Goal: Task Accomplishment & Management: Manage account settings

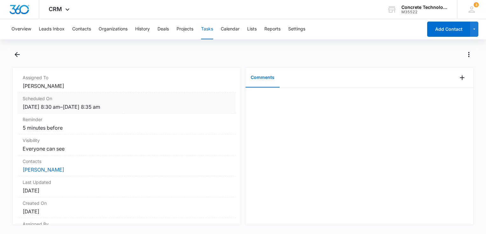
scroll to position [64, 0]
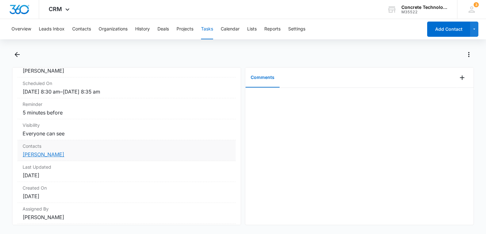
click at [38, 152] on link "[PERSON_NAME]" at bounding box center [44, 155] width 42 height 6
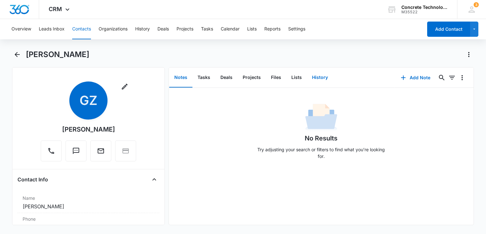
click at [319, 77] on button "History" at bounding box center [320, 78] width 26 height 20
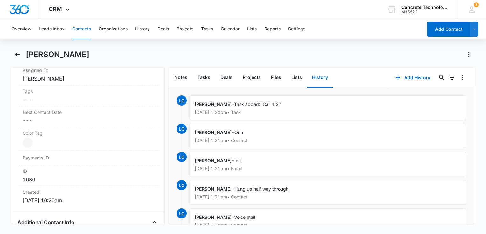
scroll to position [350, 0]
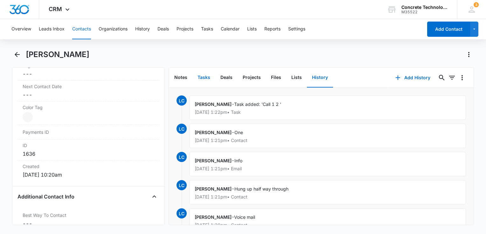
click at [203, 78] on button "Tasks" at bounding box center [203, 78] width 23 height 20
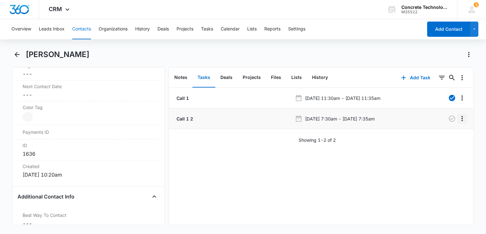
click at [458, 119] on icon "Overflow Menu" at bounding box center [462, 119] width 8 height 8
click at [438, 139] on button "Edit" at bounding box center [443, 137] width 36 height 10
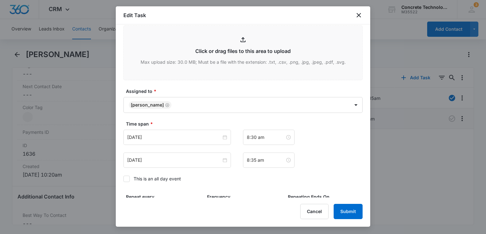
scroll to position [366, 0]
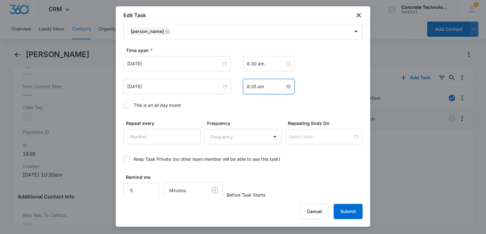
click at [268, 85] on input "8:35 am" at bounding box center [266, 86] width 38 height 7
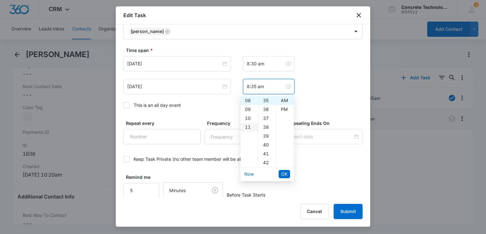
click at [247, 125] on div "11" at bounding box center [249, 127] width 18 height 9
click at [267, 100] on div "00" at bounding box center [266, 100] width 17 height 9
click at [265, 145] on div "05" at bounding box center [266, 145] width 17 height 9
type input "11:05 am"
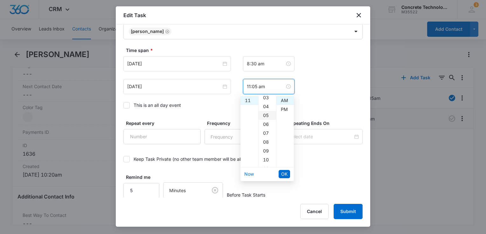
scroll to position [44, 0]
click at [283, 173] on span "OK" at bounding box center [284, 174] width 6 height 7
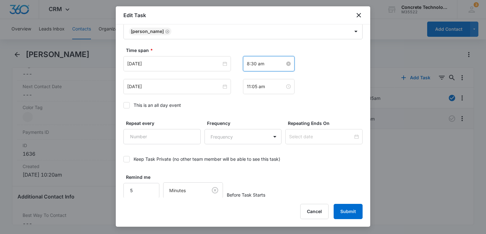
click at [267, 60] on input "8:30 am" at bounding box center [266, 63] width 38 height 7
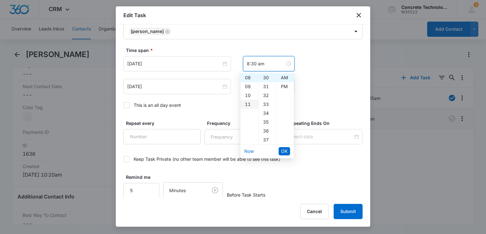
click at [246, 106] on div "11" at bounding box center [249, 104] width 18 height 9
click at [267, 78] on div "00" at bounding box center [266, 77] width 17 height 9
type input "11:00 am"
click at [284, 146] on li "OK" at bounding box center [283, 151] width 11 height 11
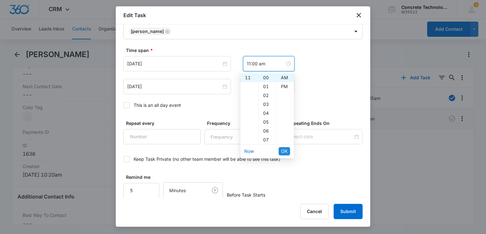
click at [284, 150] on span "OK" at bounding box center [284, 151] width 6 height 7
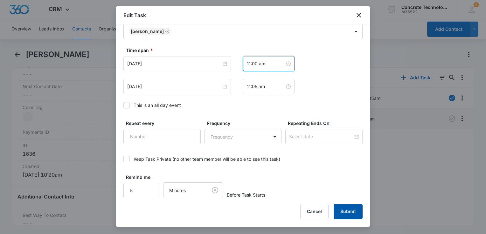
click at [348, 211] on button "Submit" at bounding box center [347, 211] width 29 height 15
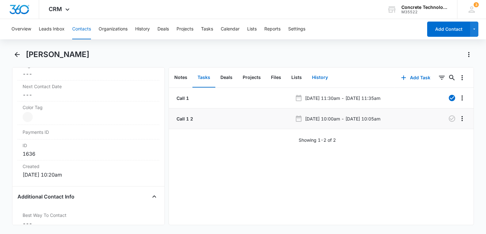
click at [319, 78] on button "History" at bounding box center [320, 78] width 26 height 20
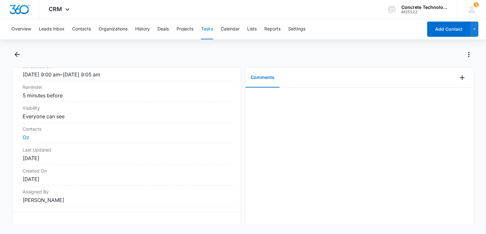
scroll to position [85, 0]
click at [30, 134] on dd "Oz" at bounding box center [127, 138] width 208 height 8
click at [24, 135] on link "Oz" at bounding box center [26, 137] width 7 height 6
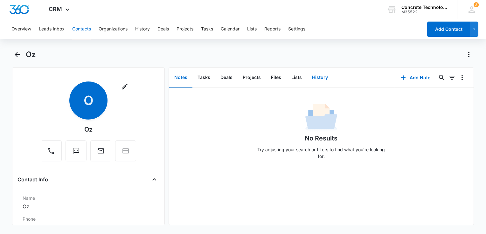
click at [322, 80] on button "History" at bounding box center [320, 78] width 26 height 20
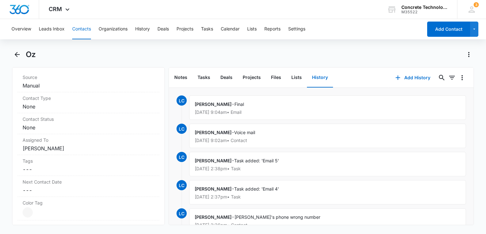
scroll to position [254, 0]
click at [76, 120] on label "Contact Status" at bounding box center [89, 119] width 132 height 7
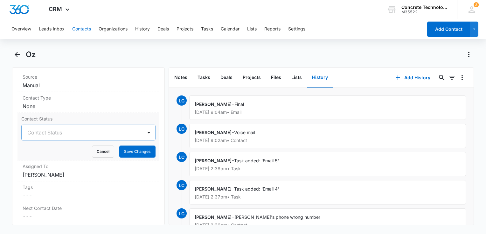
click at [63, 130] on div at bounding box center [80, 132] width 107 height 9
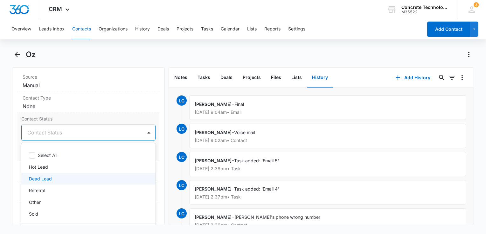
click at [44, 176] on p "Dead Lead" at bounding box center [40, 179] width 23 height 7
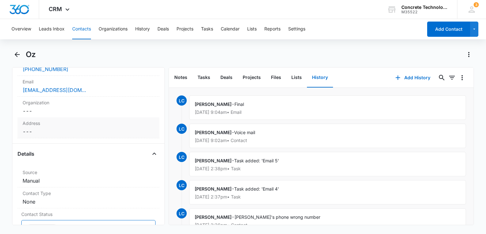
scroll to position [159, 0]
click at [106, 90] on div "osezuwa2016@gmail.com" at bounding box center [89, 90] width 132 height 8
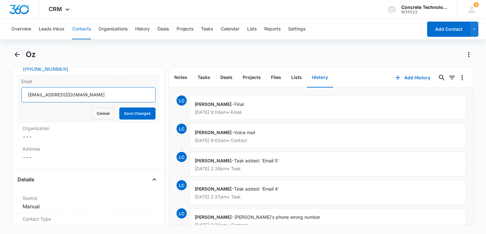
drag, startPoint x: 105, startPoint y: 92, endPoint x: -1, endPoint y: 91, distance: 106.5
click at [0, 91] on html "CRM Apps Reputation Websites Forms CRM Email Social Content Ads Intelligence Fi…" at bounding box center [243, 117] width 486 height 234
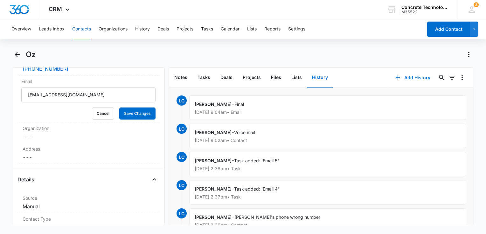
click at [395, 79] on icon "button" at bounding box center [397, 78] width 4 height 4
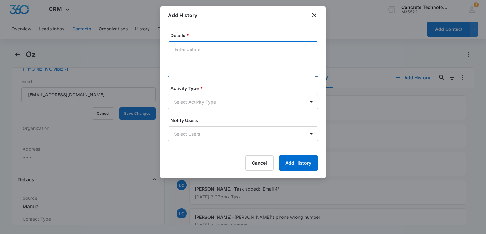
click at [210, 42] on textarea "Details *" at bounding box center [243, 59] width 150 height 36
type textarea "Final"
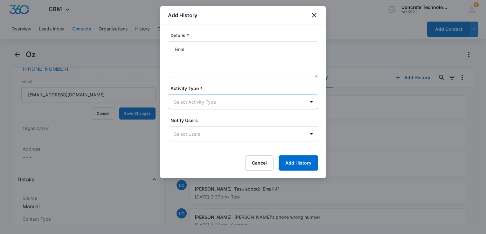
click at [205, 103] on body "CRM Apps Reputation Websites Forms CRM Email Social Content Ads Intelligence Fi…" at bounding box center [243, 117] width 486 height 234
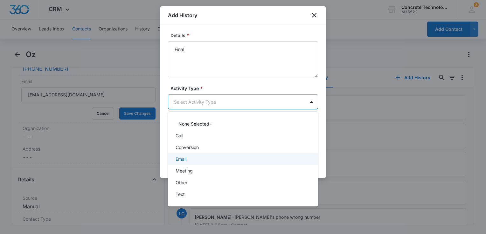
click at [193, 160] on div "Email" at bounding box center [241, 159] width 133 height 7
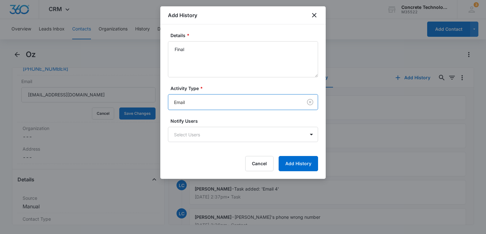
click at [200, 142] on form "Details * Final Activity Type * option Email, selected. Email Notify Users Sele…" at bounding box center [243, 101] width 150 height 139
click at [202, 134] on body "CRM Apps Reputation Websites Forms CRM Email Social Content Ads Intelligence Fi…" at bounding box center [243, 117] width 486 height 234
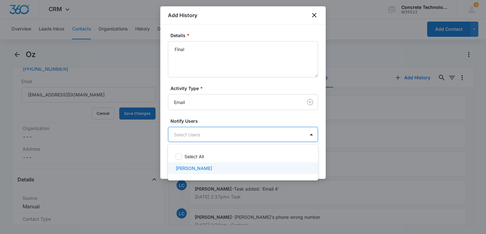
click at [185, 172] on div "Larry Cutsinger" at bounding box center [243, 169] width 150 height 12
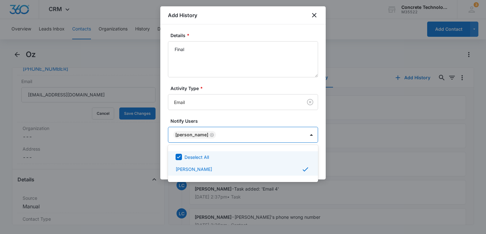
click at [320, 160] on div at bounding box center [243, 117] width 486 height 234
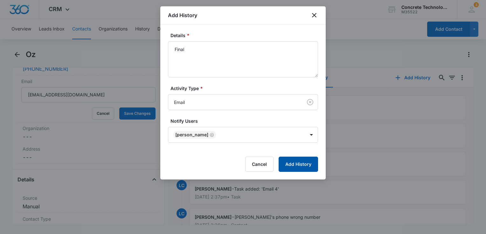
drag, startPoint x: 309, startPoint y: 164, endPoint x: 313, endPoint y: 163, distance: 3.9
click at [309, 163] on button "Add History" at bounding box center [297, 164] width 39 height 15
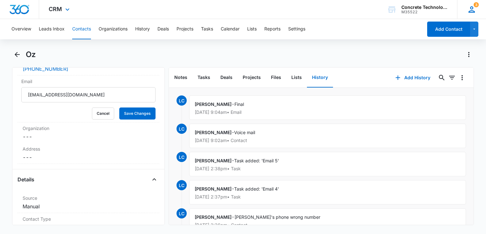
click at [473, 10] on icon at bounding box center [471, 10] width 10 height 10
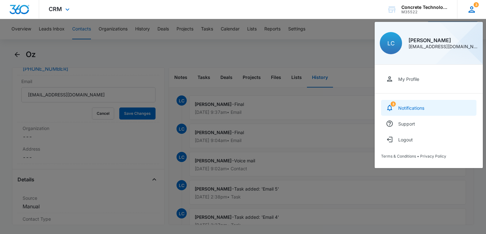
click at [421, 112] on link "3 Notifications" at bounding box center [428, 108] width 95 height 16
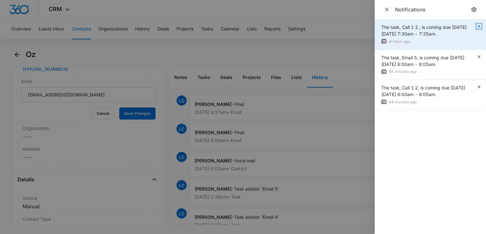
click at [478, 27] on icon "button" at bounding box center [478, 26] width 5 height 5
click at [479, 27] on icon "button" at bounding box center [478, 26] width 5 height 5
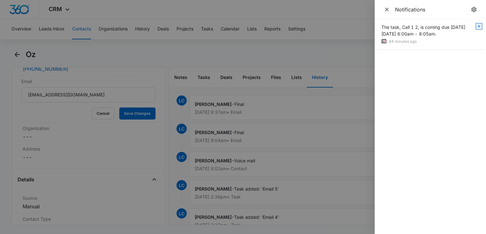
click at [479, 27] on icon "button" at bounding box center [478, 26] width 5 height 5
click at [388, 10] on icon "Close" at bounding box center [386, 9] width 6 height 6
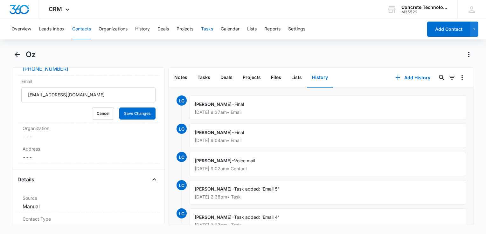
click at [204, 28] on button "Tasks" at bounding box center [207, 29] width 12 height 20
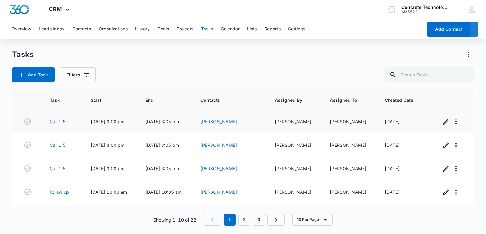
click at [228, 121] on link "Roger Davis" at bounding box center [218, 121] width 37 height 5
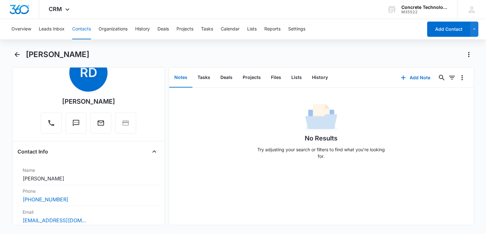
scroll to position [64, 0]
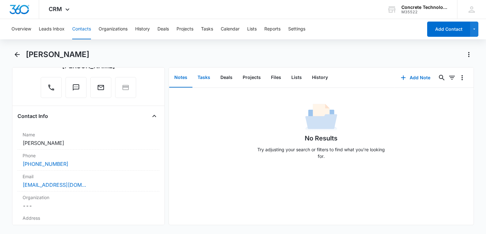
click at [202, 77] on button "Tasks" at bounding box center [203, 78] width 23 height 20
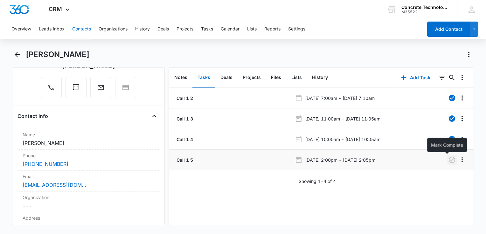
click at [448, 161] on icon "button" at bounding box center [452, 160] width 8 height 8
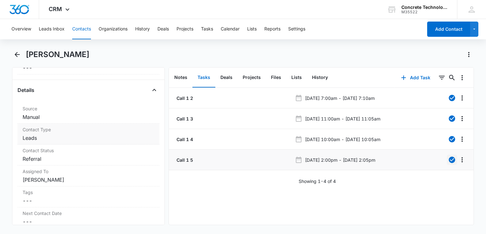
click at [83, 137] on dd "Cancel Save Changes Leads" at bounding box center [89, 138] width 132 height 8
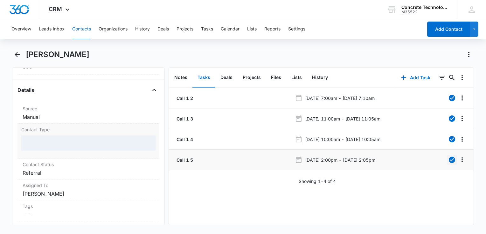
click at [83, 137] on div at bounding box center [88, 143] width 134 height 15
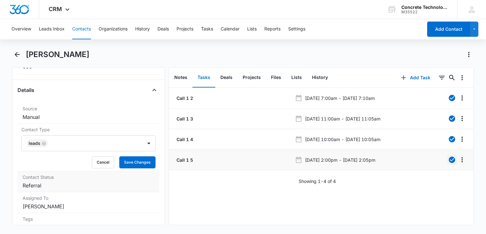
click at [56, 179] on label "Contact Status" at bounding box center [89, 177] width 132 height 7
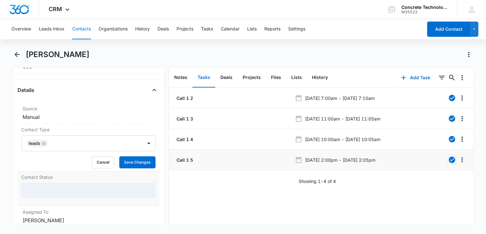
click at [53, 184] on div at bounding box center [88, 190] width 134 height 15
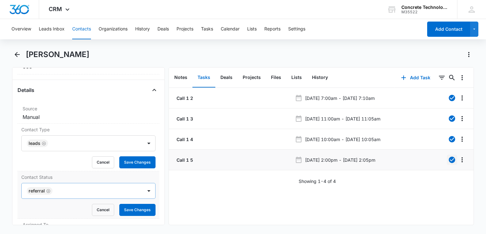
click at [51, 189] on div "Referral" at bounding box center [40, 191] width 26 height 8
click at [46, 190] on icon "Remove Referral" at bounding box center [48, 191] width 4 height 4
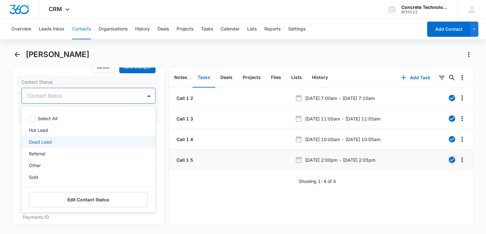
click at [44, 142] on p "Dead Lead" at bounding box center [40, 142] width 23 height 7
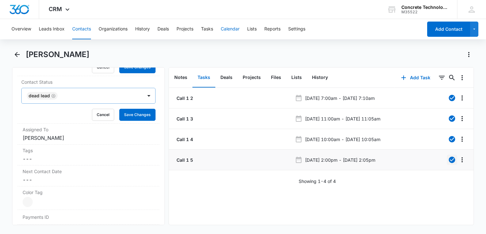
click at [229, 30] on button "Calendar" at bounding box center [230, 29] width 19 height 20
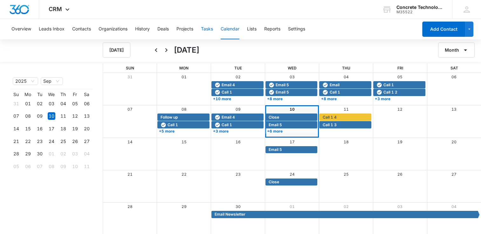
click at [207, 30] on button "Tasks" at bounding box center [207, 29] width 12 height 20
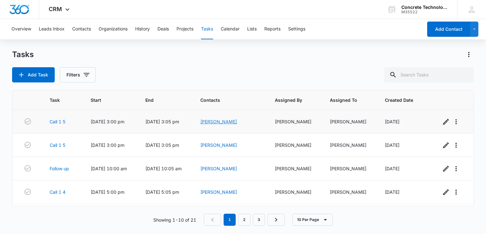
click at [233, 120] on link "Peggy Miller" at bounding box center [218, 121] width 37 height 5
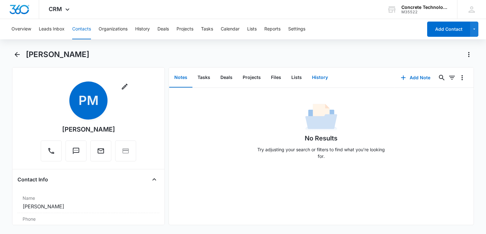
click at [315, 80] on button "History" at bounding box center [320, 78] width 26 height 20
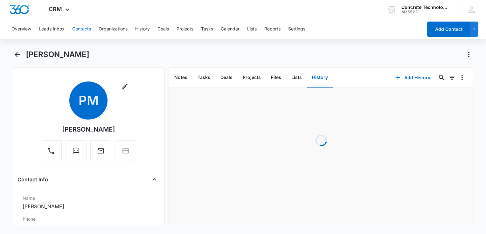
scroll to position [64, 0]
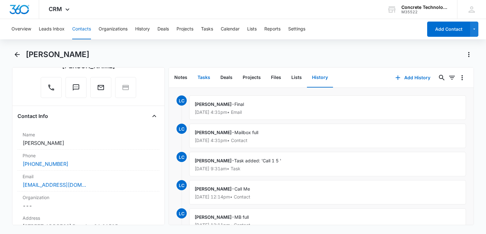
click at [202, 75] on button "Tasks" at bounding box center [203, 78] width 23 height 20
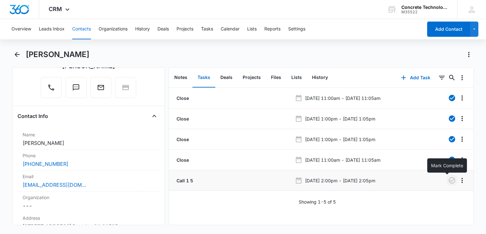
click at [448, 182] on icon "button" at bounding box center [452, 181] width 8 height 8
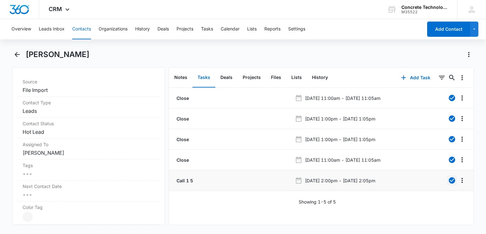
scroll to position [254, 0]
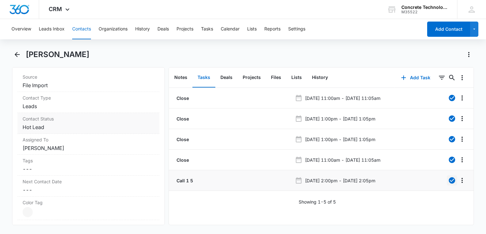
click at [57, 126] on dd "Cancel Save Changes Hot Lead" at bounding box center [89, 128] width 132 height 8
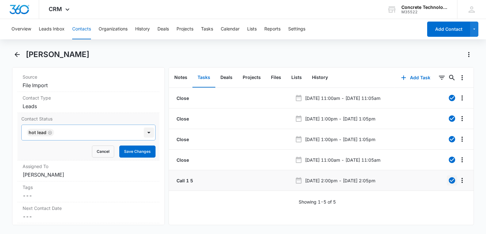
click at [144, 133] on div at bounding box center [149, 133] width 10 height 10
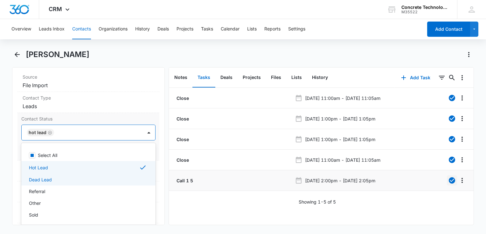
click at [65, 175] on div "Dead Lead" at bounding box center [88, 180] width 134 height 12
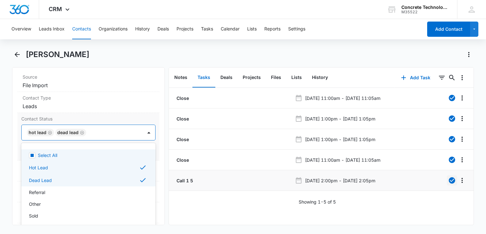
click at [49, 132] on icon "Remove Hot Lead" at bounding box center [50, 133] width 4 height 5
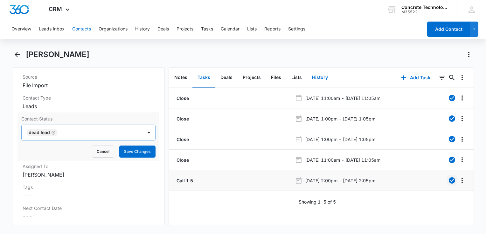
click at [315, 84] on button "History" at bounding box center [320, 78] width 26 height 20
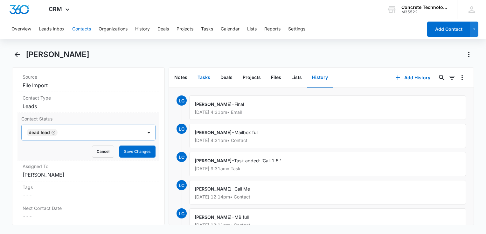
click at [208, 77] on button "Tasks" at bounding box center [203, 78] width 23 height 20
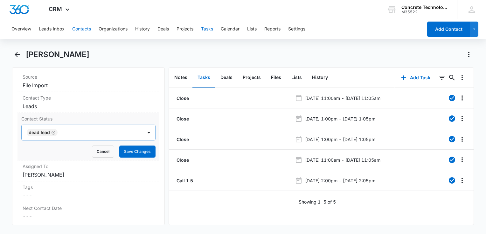
click at [208, 27] on button "Tasks" at bounding box center [207, 29] width 12 height 20
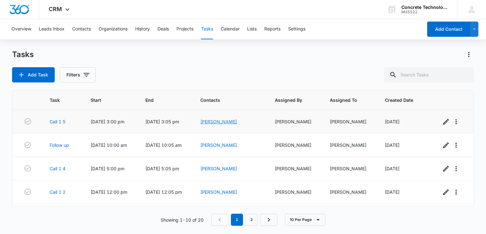
click at [225, 124] on link "Nathaniel Brown" at bounding box center [218, 121] width 37 height 5
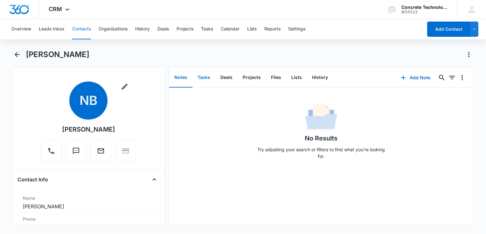
click at [200, 74] on button "Tasks" at bounding box center [203, 78] width 23 height 20
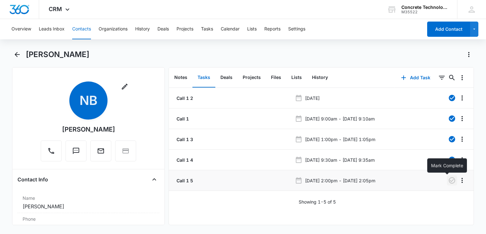
click at [448, 181] on icon "button" at bounding box center [451, 181] width 6 height 6
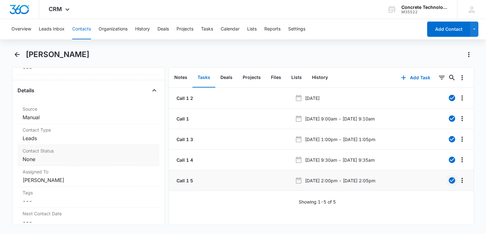
scroll to position [222, 0]
click at [62, 157] on dd "Cancel Save Changes None" at bounding box center [89, 159] width 132 height 8
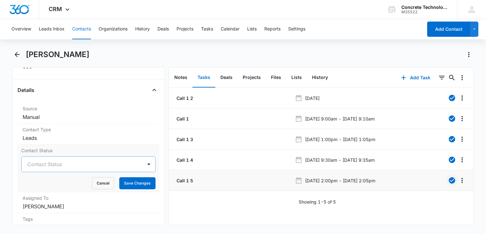
click at [63, 160] on div at bounding box center [80, 164] width 107 height 9
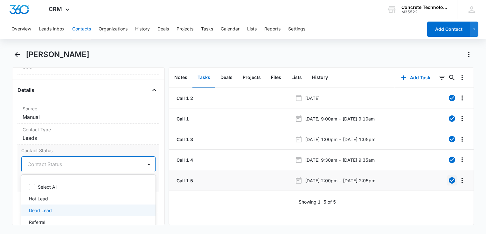
click at [47, 207] on p "Dead Lead" at bounding box center [40, 210] width 23 height 7
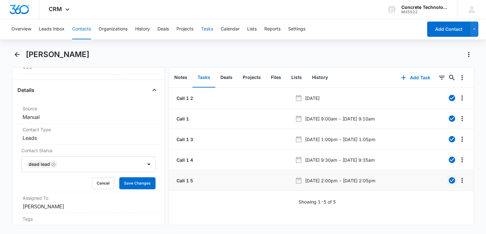
click at [208, 31] on button "Tasks" at bounding box center [207, 29] width 12 height 20
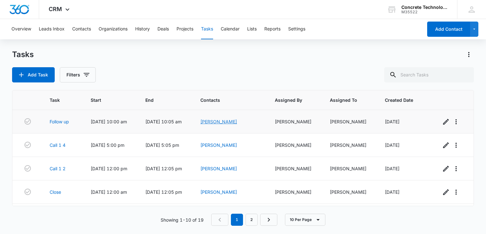
click at [229, 121] on link "Nicholas P Zemo" at bounding box center [218, 121] width 37 height 5
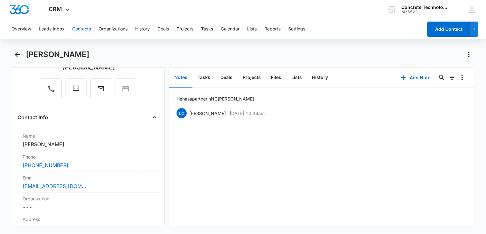
scroll to position [64, 0]
click at [311, 78] on button "History" at bounding box center [320, 78] width 26 height 20
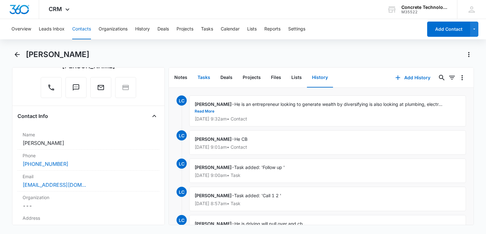
click at [201, 76] on button "Tasks" at bounding box center [203, 78] width 23 height 20
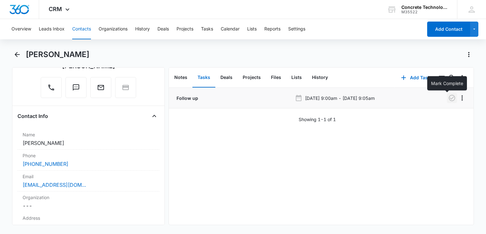
click at [448, 97] on icon "button" at bounding box center [452, 98] width 8 height 8
click at [400, 78] on icon "button" at bounding box center [403, 78] width 8 height 8
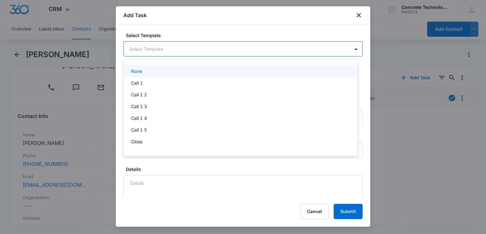
click at [211, 51] on body "CRM Apps Reputation Websites Forms CRM Email Social Content Ads Intelligence Fi…" at bounding box center [243, 117] width 486 height 234
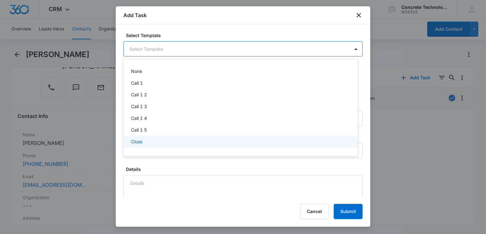
click at [164, 142] on div "Close" at bounding box center [240, 142] width 218 height 7
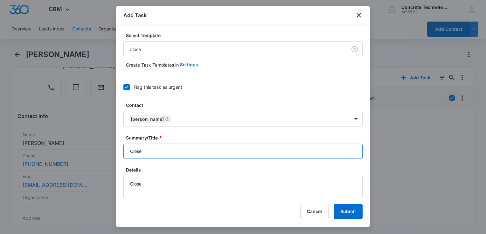
click at [179, 153] on input "Close" at bounding box center [242, 151] width 239 height 15
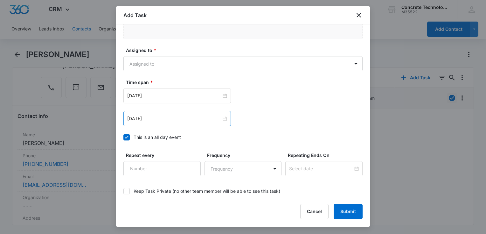
scroll to position [413, 0]
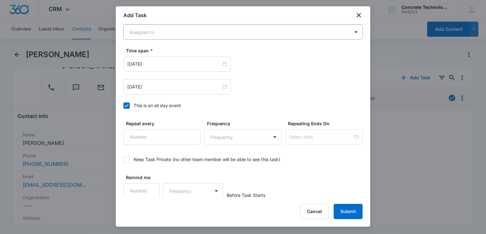
type input "Close"
click at [173, 35] on body "CRM Apps Reputation Websites Forms CRM Email Social Content Ads Intelligence Fi…" at bounding box center [243, 117] width 486 height 234
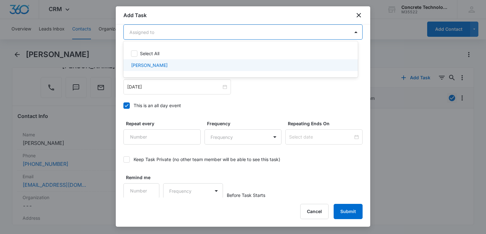
click at [152, 66] on p "Larry Cutsinger" at bounding box center [149, 65] width 37 height 7
checkbox input "true"
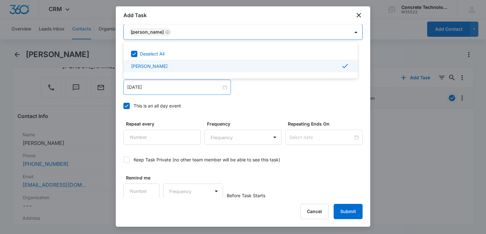
click at [164, 91] on div at bounding box center [243, 117] width 486 height 234
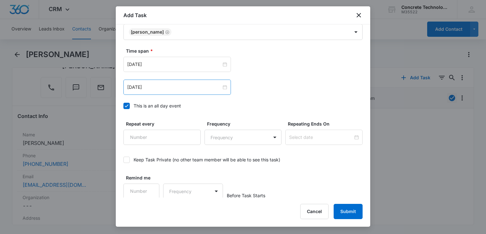
click at [164, 91] on div "Aug 13, 2025" at bounding box center [176, 87] width 107 height 15
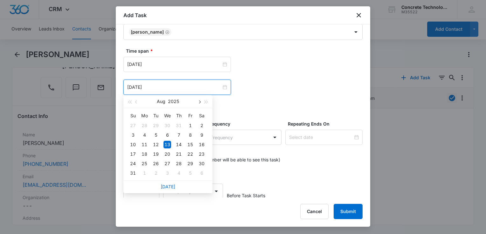
click at [201, 102] on button "button" at bounding box center [198, 101] width 7 height 13
type input "Sep 19, 2025"
click at [188, 145] on div "19" at bounding box center [190, 145] width 8 height 8
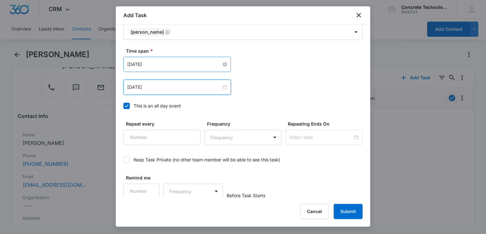
click at [175, 62] on input "Aug 13, 2025" at bounding box center [174, 64] width 94 height 7
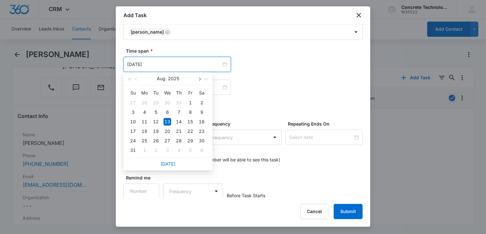
click at [200, 79] on span "button" at bounding box center [198, 79] width 3 height 3
type input "Sep 19, 2025"
click at [190, 121] on div "19" at bounding box center [190, 122] width 8 height 8
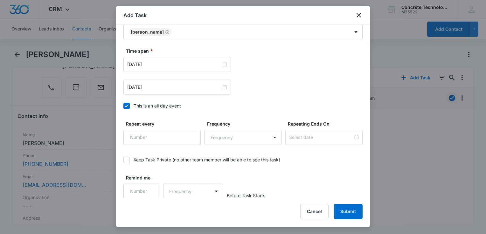
click at [130, 107] on label "This is an all day event" at bounding box center [242, 106] width 239 height 7
click at [123, 106] on input "This is an all day event" at bounding box center [123, 106] width 0 height 0
click at [188, 86] on input "Aug 13, 2025" at bounding box center [174, 87] width 94 height 7
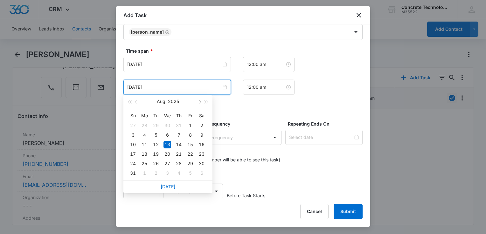
click at [200, 100] on button "button" at bounding box center [198, 101] width 7 height 13
type input "Sep 19, 2025"
click at [189, 143] on div "19" at bounding box center [190, 145] width 8 height 8
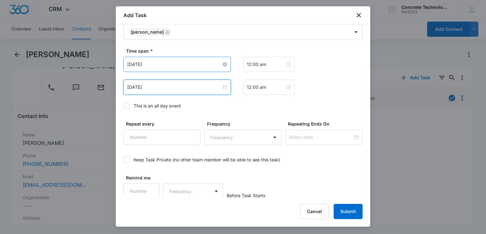
click at [172, 65] on input "Aug 13, 2025" at bounding box center [174, 64] width 94 height 7
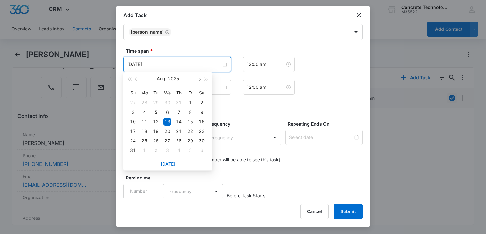
click at [200, 79] on span "button" at bounding box center [198, 79] width 3 height 3
type input "Sep 18, 2025"
click at [180, 122] on div "18" at bounding box center [179, 122] width 8 height 8
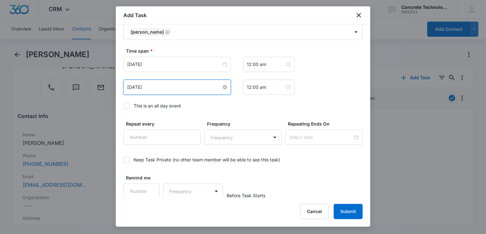
click at [174, 88] on input "Sep 19, 2025" at bounding box center [174, 87] width 94 height 7
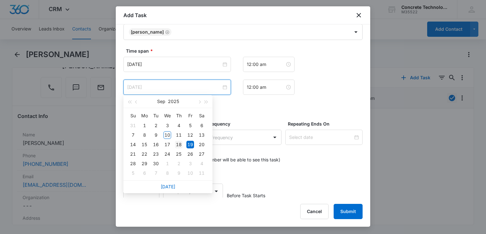
type input "Sep 18, 2025"
click at [179, 146] on div "18" at bounding box center [179, 145] width 8 height 8
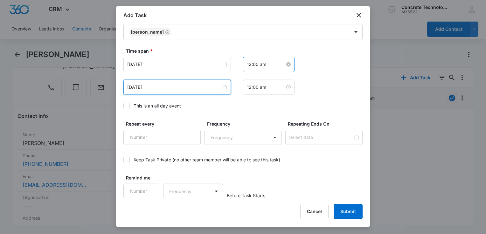
click at [271, 66] on input "12:00 am" at bounding box center [266, 64] width 38 height 7
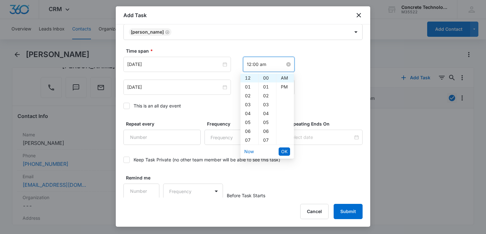
click at [271, 66] on input "12:00 am" at bounding box center [266, 64] width 38 height 7
click at [337, 94] on div "Time span * Sep 18, 2025 Sep 2025 Su Mo Tu We Th Fr Sa 31 1 2 3 4 5 6 7 8 9 10 …" at bounding box center [242, 80] width 239 height 65
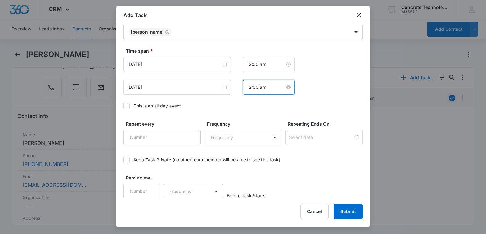
click at [271, 88] on input "12:00 am" at bounding box center [266, 87] width 38 height 7
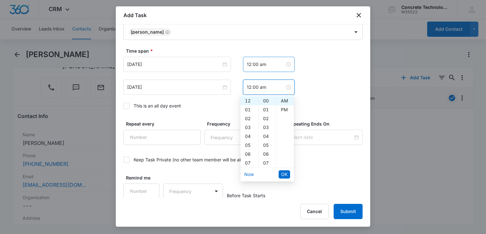
click at [270, 70] on div "12:00 am" at bounding box center [268, 64] width 51 height 15
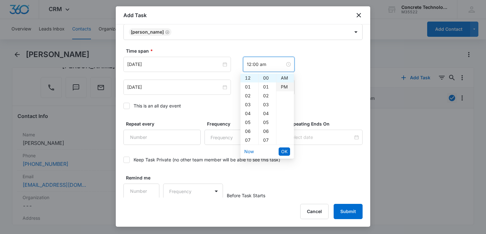
click at [285, 88] on div "PM" at bounding box center [284, 87] width 17 height 9
type input "12:00 am"
click at [302, 93] on div "Sep 18, 2025 Sep 2025 Su Mo Tu We Th Fr Sa 31 1 2 3 4 5 6 7 8 9 10 11 12 13 14 …" at bounding box center [242, 87] width 239 height 15
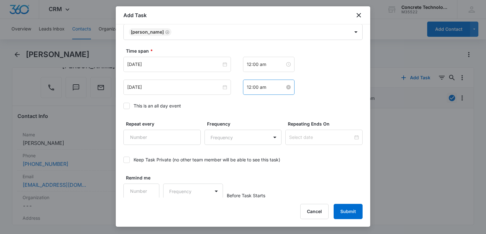
click at [269, 86] on input "12:00 am" at bounding box center [266, 87] width 38 height 7
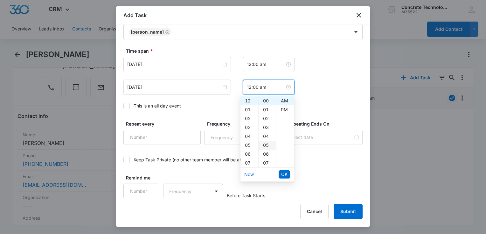
click at [265, 143] on div "05" at bounding box center [266, 145] width 17 height 9
click at [282, 110] on div "PM" at bounding box center [284, 109] width 17 height 9
type input "12:05 pm"
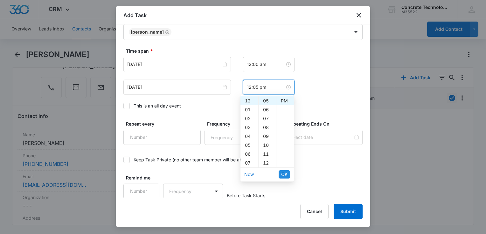
click at [281, 171] on span "OK" at bounding box center [284, 174] width 6 height 7
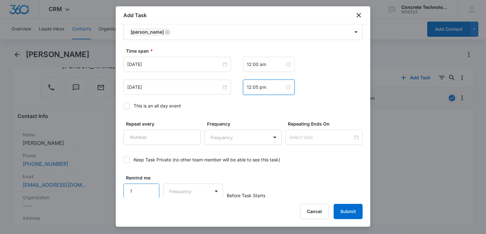
click at [147, 186] on input "1" at bounding box center [141, 191] width 36 height 15
click at [147, 186] on input "2" at bounding box center [141, 191] width 36 height 15
click at [147, 186] on input "3" at bounding box center [141, 191] width 36 height 15
click at [147, 186] on input "4" at bounding box center [141, 191] width 36 height 15
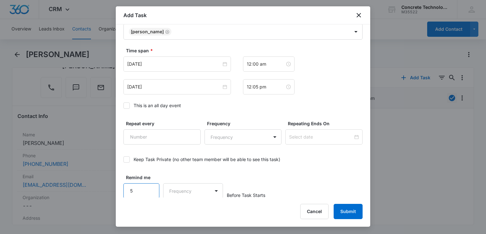
type input "5"
click at [147, 186] on input "5" at bounding box center [141, 191] width 36 height 15
click at [177, 189] on body "CRM Apps Reputation Websites Forms CRM Email Social Content Ads Intelligence Fi…" at bounding box center [243, 117] width 486 height 234
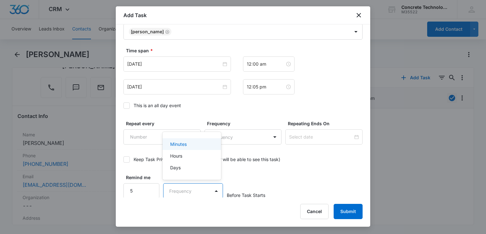
click at [180, 142] on p "Minutes" at bounding box center [178, 144] width 17 height 7
click at [358, 215] on button "Submit" at bounding box center [347, 211] width 29 height 15
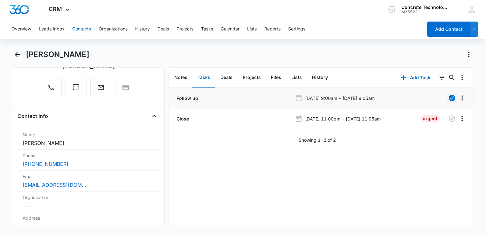
click at [201, 27] on div "Overview Leads Inbox Contacts Organizations History Deals Projects Tasks Calend…" at bounding box center [215, 29] width 415 height 20
click at [205, 27] on button "Tasks" at bounding box center [207, 29] width 12 height 20
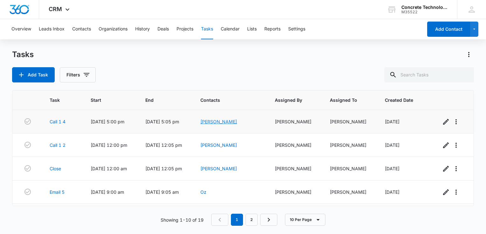
click at [229, 121] on link "Jon Green" at bounding box center [218, 121] width 37 height 5
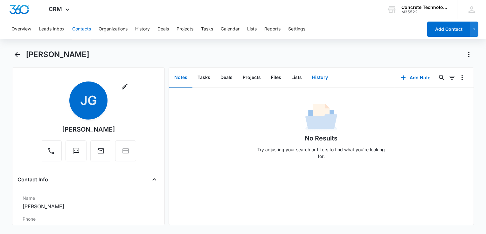
click at [320, 81] on button "History" at bounding box center [320, 78] width 26 height 20
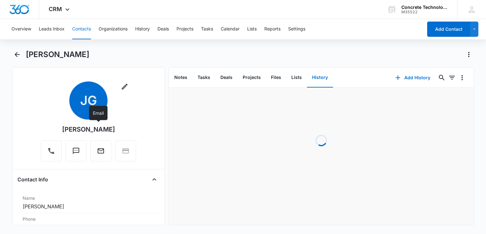
scroll to position [95, 0]
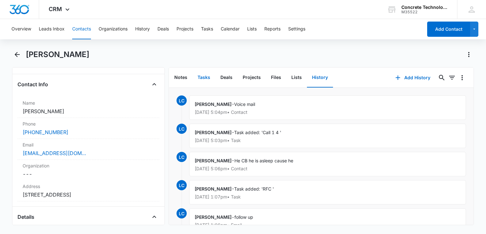
click at [201, 77] on button "Tasks" at bounding box center [203, 78] width 23 height 20
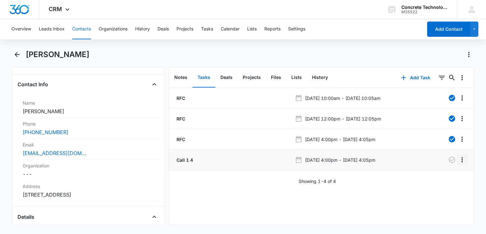
click at [458, 158] on icon "Overflow Menu" at bounding box center [462, 160] width 8 height 8
click at [443, 174] on button "Edit" at bounding box center [443, 178] width 36 height 10
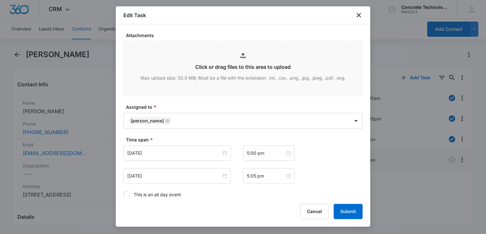
scroll to position [407, 0]
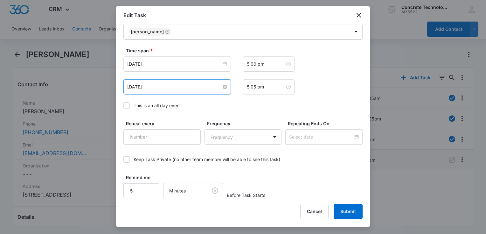
click at [206, 88] on input "Sep 8, 2025" at bounding box center [174, 87] width 94 height 7
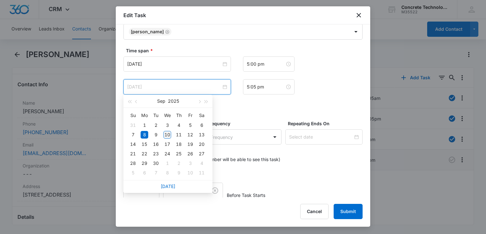
type input "Sep 10, 2025"
click at [167, 132] on div "10" at bounding box center [167, 135] width 8 height 8
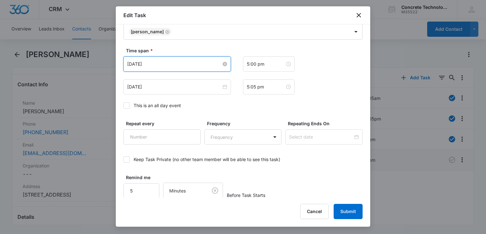
click at [172, 66] on input "Sep 8, 2025" at bounding box center [174, 64] width 94 height 7
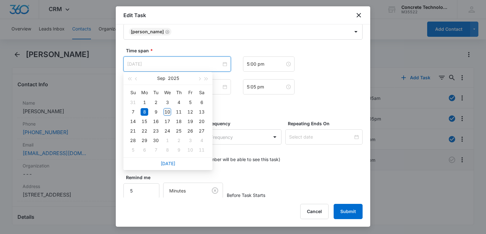
type input "Sep 10, 2025"
click at [166, 110] on div "10" at bounding box center [167, 112] width 8 height 8
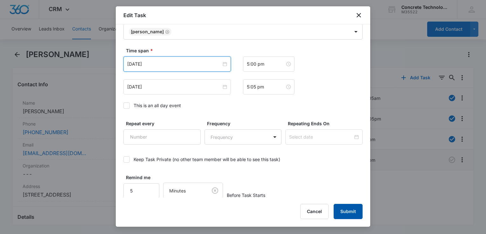
click at [356, 211] on button "Submit" at bounding box center [347, 211] width 29 height 15
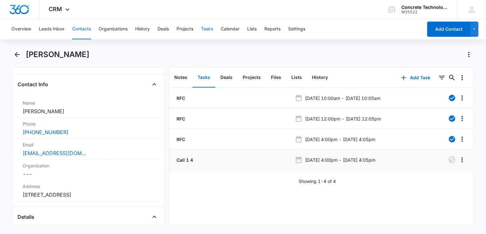
click at [210, 26] on button "Tasks" at bounding box center [207, 29] width 12 height 20
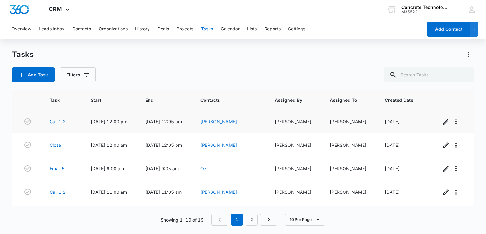
click at [228, 120] on link "Robert Pace" at bounding box center [218, 121] width 37 height 5
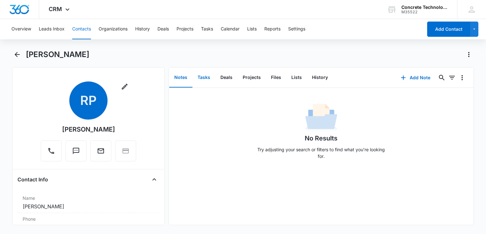
click at [200, 79] on button "Tasks" at bounding box center [203, 78] width 23 height 20
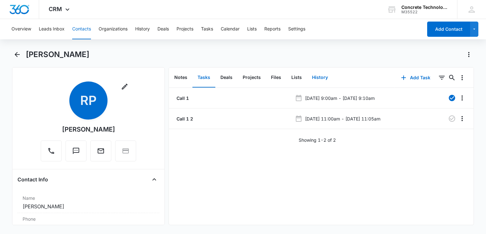
click at [317, 76] on button "History" at bounding box center [320, 78] width 26 height 20
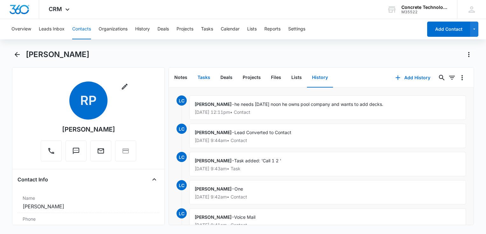
click at [202, 76] on button "Tasks" at bounding box center [203, 78] width 23 height 20
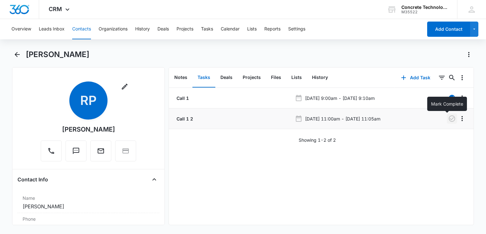
click at [448, 121] on icon "button" at bounding box center [452, 119] width 8 height 8
click at [403, 78] on button "Add Task" at bounding box center [415, 77] width 42 height 15
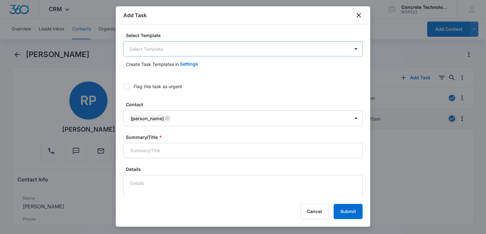
click at [197, 53] on body "CRM Apps Reputation Websites Forms CRM Email Social Content Ads Intelligence Fi…" at bounding box center [243, 117] width 486 height 234
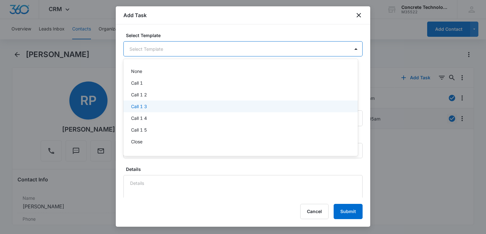
click at [152, 106] on div "Call 1 3" at bounding box center [240, 106] width 218 height 7
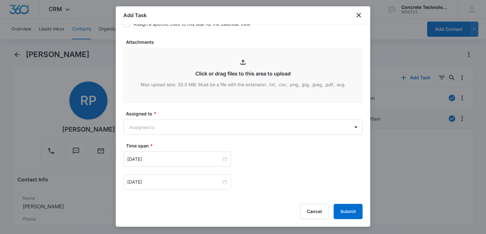
scroll to position [413, 0]
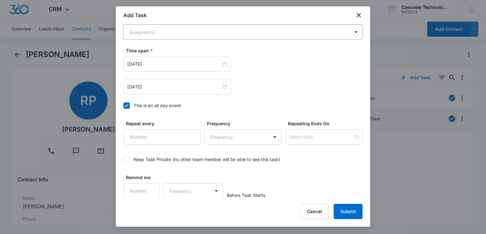
click at [174, 31] on body "CRM Apps Reputation Websites Forms CRM Email Social Content Ads Intelligence Fi…" at bounding box center [243, 117] width 486 height 234
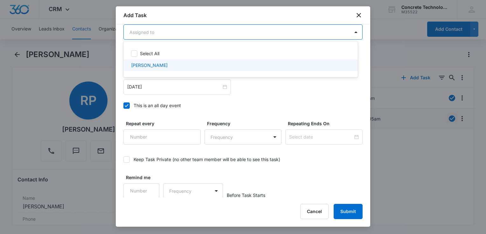
click at [156, 62] on p "Larry Cutsinger" at bounding box center [149, 65] width 37 height 7
checkbox input "true"
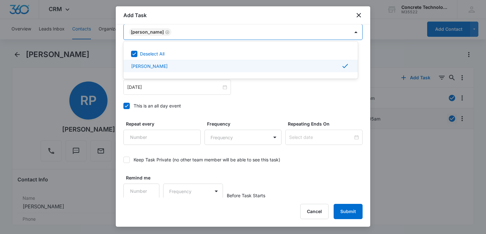
click at [127, 105] on div at bounding box center [243, 117] width 486 height 234
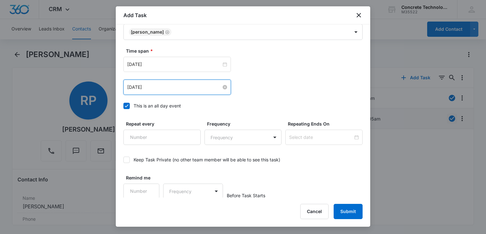
click at [176, 85] on input "Aug 5, 2025" at bounding box center [174, 87] width 94 height 7
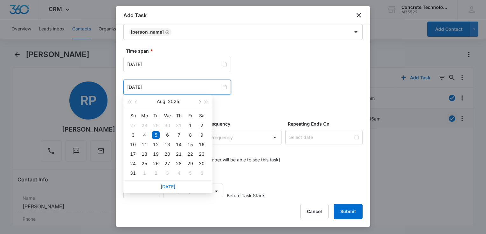
click at [200, 100] on button "button" at bounding box center [198, 101] width 7 height 13
type input "Sep 11, 2025"
click at [179, 136] on div "11" at bounding box center [179, 136] width 8 height 8
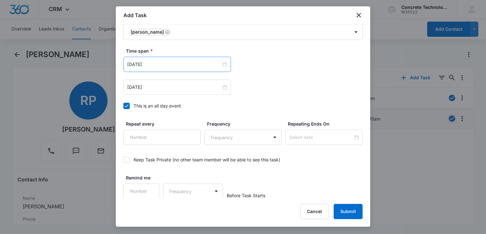
click at [181, 67] on div "Aug 5, 2025" at bounding box center [176, 64] width 107 height 15
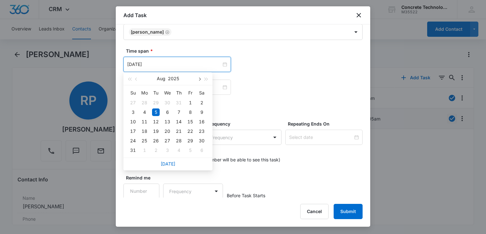
click at [199, 79] on span "button" at bounding box center [198, 79] width 3 height 3
type input "Sep 11, 2025"
click at [179, 113] on div "11" at bounding box center [179, 113] width 8 height 8
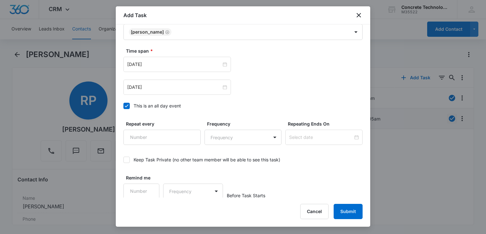
click at [129, 105] on icon at bounding box center [127, 106] width 6 height 6
click at [123, 106] on input "This is an all day event" at bounding box center [123, 106] width 0 height 0
click at [173, 85] on input "Aug 5, 2025" at bounding box center [174, 87] width 94 height 7
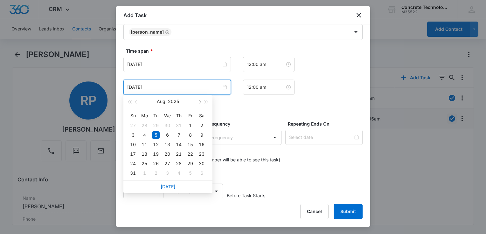
click at [197, 100] on button "button" at bounding box center [198, 101] width 7 height 13
type input "Sep 11, 2025"
click at [179, 136] on div "11" at bounding box center [179, 136] width 8 height 8
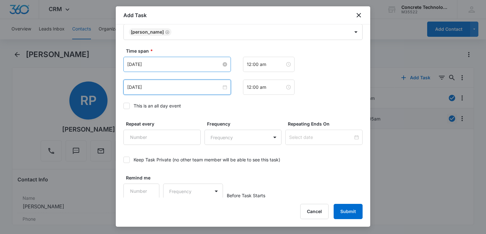
click at [175, 66] on input "Aug 5, 2025" at bounding box center [174, 64] width 94 height 7
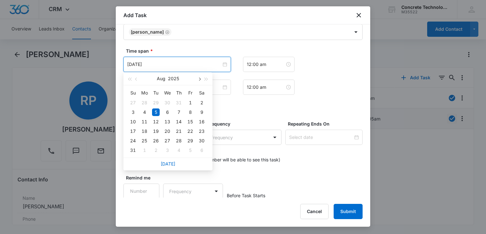
click at [198, 79] on span "button" at bounding box center [198, 79] width 3 height 3
type input "Sep 11, 2025"
click at [179, 112] on div "11" at bounding box center [179, 113] width 8 height 8
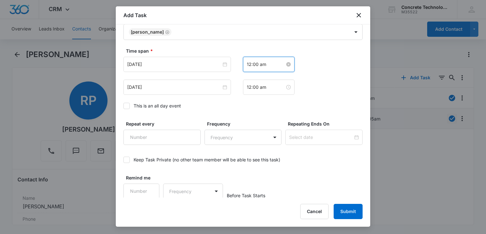
click at [274, 64] on input "12:00 am" at bounding box center [266, 64] width 38 height 7
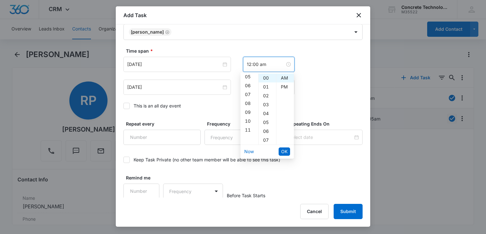
scroll to position [98, 0]
click at [249, 79] on div "11" at bounding box center [249, 78] width 18 height 9
type input "11:00 am"
click at [285, 154] on span "OK" at bounding box center [284, 151] width 6 height 7
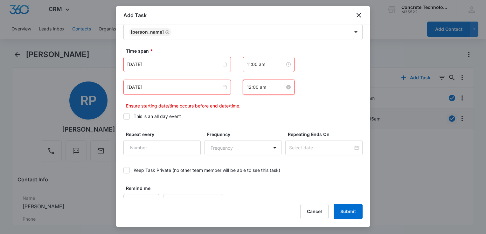
click at [263, 89] on input "12:00 am" at bounding box center [266, 87] width 38 height 7
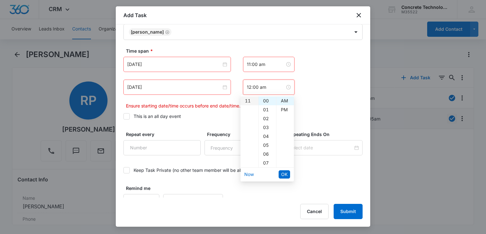
click at [246, 102] on div "11" at bounding box center [249, 101] width 18 height 9
click at [266, 142] on div "05" at bounding box center [266, 145] width 17 height 9
type input "11:05 am"
click at [282, 174] on span "OK" at bounding box center [284, 174] width 6 height 7
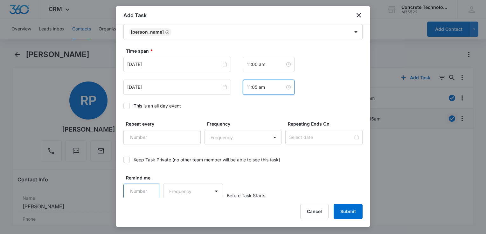
click at [152, 191] on input "Remind me" at bounding box center [141, 191] width 36 height 15
click at [150, 189] on input "1" at bounding box center [141, 191] width 36 height 15
click at [150, 189] on input "2" at bounding box center [141, 191] width 36 height 15
click at [150, 189] on input "3" at bounding box center [141, 191] width 36 height 15
click at [150, 189] on input "4" at bounding box center [141, 191] width 36 height 15
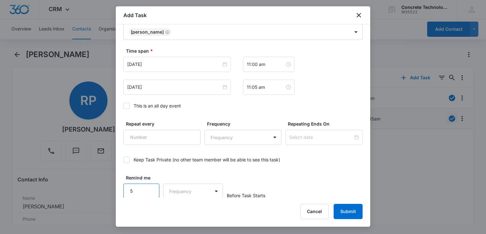
type input "5"
click at [150, 189] on input "5" at bounding box center [141, 191] width 36 height 15
click at [166, 189] on body "CRM Apps Reputation Websites Forms CRM Email Social Content Ads Intelligence Fi…" at bounding box center [243, 117] width 486 height 234
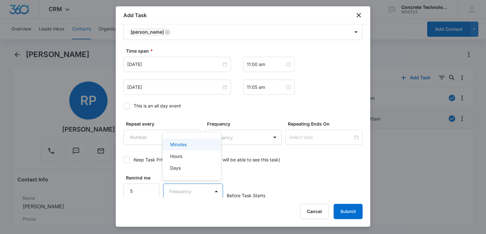
click at [171, 140] on div "Minutes" at bounding box center [191, 145] width 58 height 12
click at [353, 213] on button "Submit" at bounding box center [347, 211] width 29 height 15
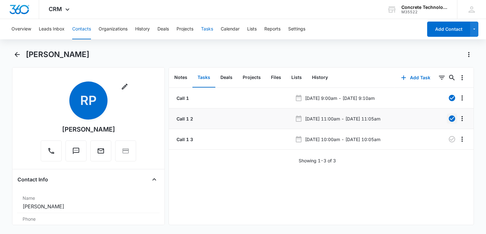
click at [205, 29] on button "Tasks" at bounding box center [207, 29] width 12 height 20
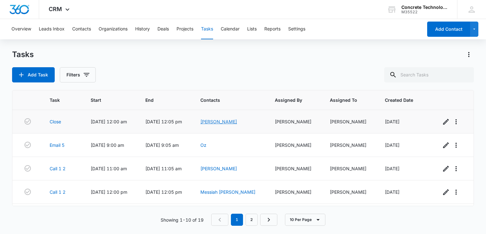
click at [236, 121] on link "Randy Salisbury" at bounding box center [218, 121] width 37 height 5
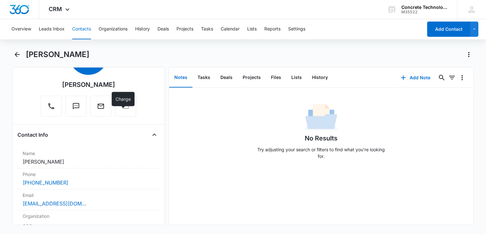
scroll to position [32, 0]
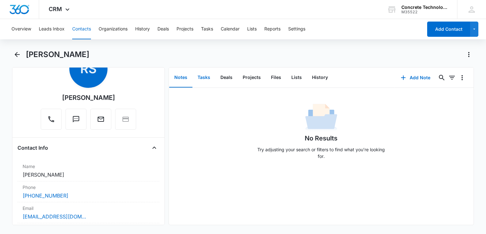
click at [202, 83] on button "Tasks" at bounding box center [203, 78] width 23 height 20
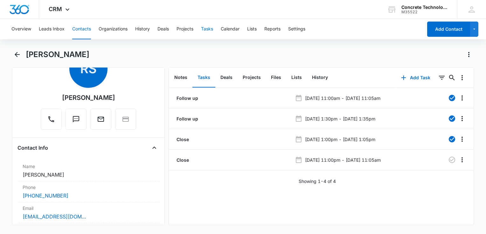
click at [210, 28] on button "Tasks" at bounding box center [207, 29] width 12 height 20
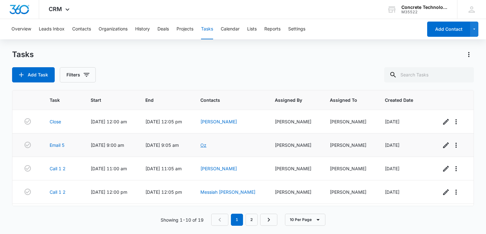
click at [206, 145] on link "Oz" at bounding box center [203, 145] width 6 height 5
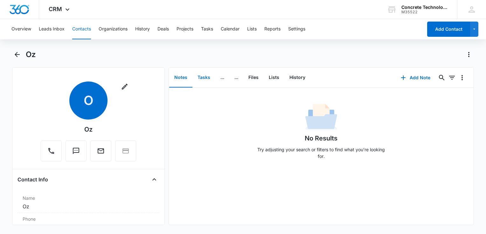
click at [207, 78] on button "Tasks" at bounding box center [203, 78] width 23 height 20
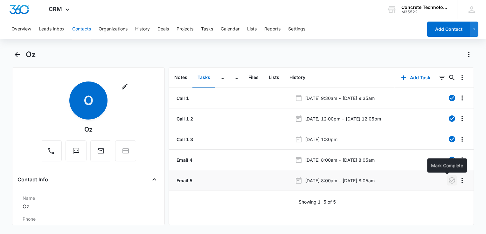
click at [449, 181] on icon "button" at bounding box center [452, 181] width 8 height 8
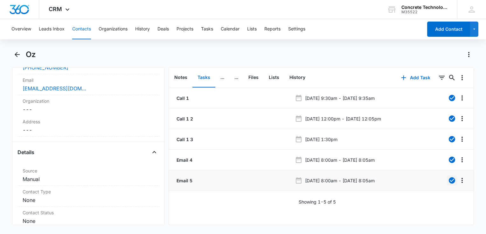
scroll to position [191, 0]
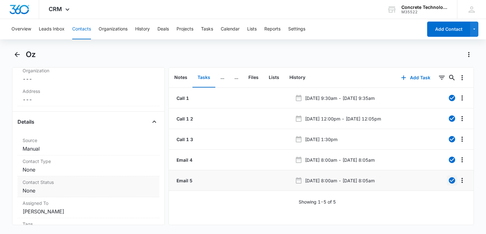
click at [62, 190] on dd "Cancel Save Changes None" at bounding box center [89, 191] width 132 height 8
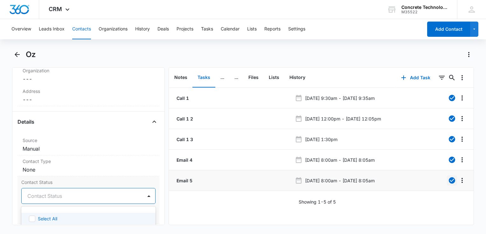
click at [60, 195] on div at bounding box center [80, 196] width 107 height 9
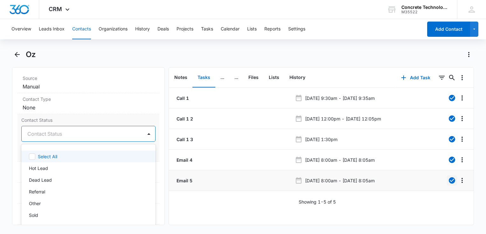
scroll to position [254, 0]
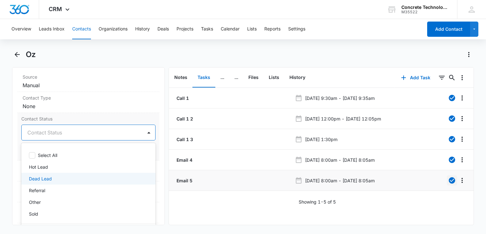
click at [25, 179] on div "Dead Lead" at bounding box center [88, 179] width 134 height 12
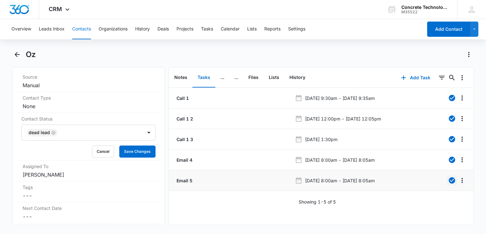
click at [249, 45] on div "Overview Leads Inbox Contacts Organizations History Deals Projects Tasks Calend…" at bounding box center [243, 126] width 486 height 214
click at [211, 28] on button "Tasks" at bounding box center [207, 29] width 12 height 20
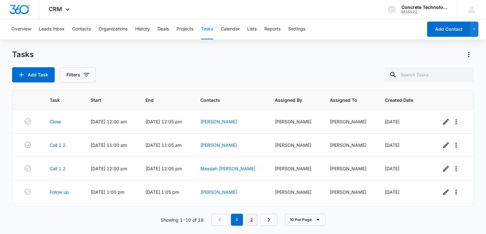
click at [253, 223] on link "2" at bounding box center [251, 220] width 12 height 12
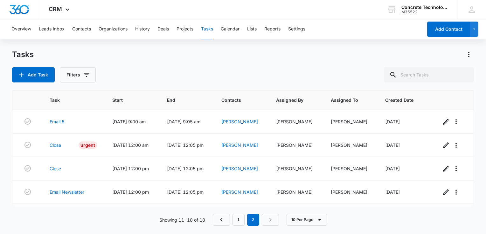
click at [268, 221] on nav "1 2" at bounding box center [246, 220] width 66 height 12
click at [241, 220] on link "1" at bounding box center [238, 220] width 12 height 12
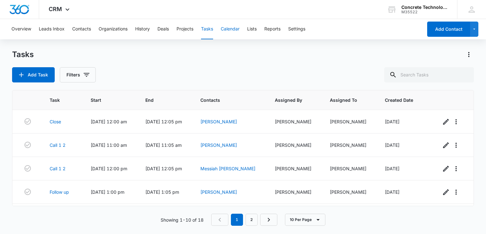
click at [229, 29] on button "Calendar" at bounding box center [230, 29] width 19 height 20
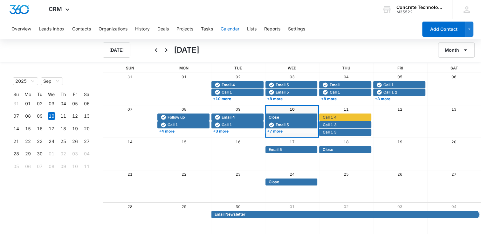
click at [346, 108] on link "11" at bounding box center [345, 109] width 5 height 5
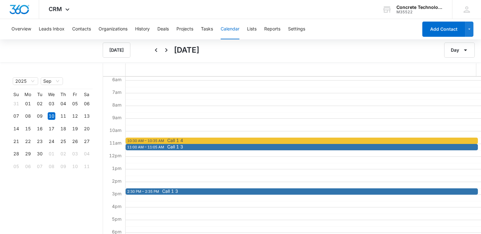
scroll to position [32, 0]
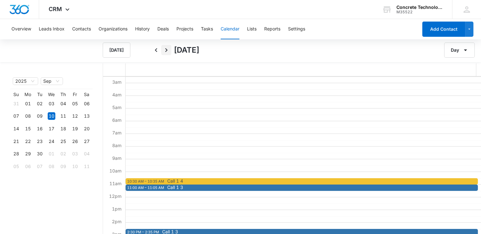
click at [167, 51] on icon "Next" at bounding box center [166, 50] width 8 height 8
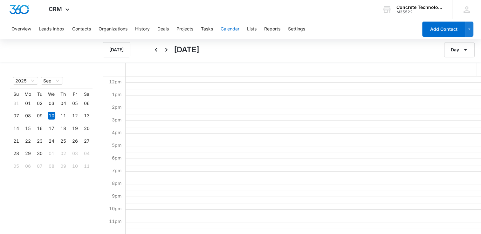
scroll to position [0, 0]
click at [155, 50] on icon "Back" at bounding box center [156, 50] width 2 height 4
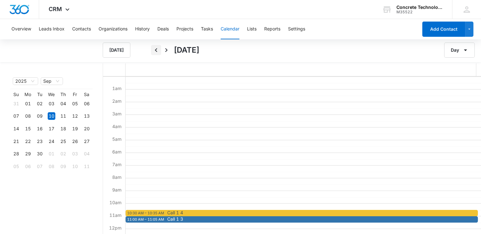
click at [156, 51] on icon "Back" at bounding box center [156, 50] width 2 height 4
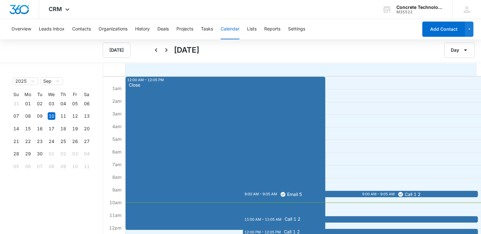
click at [135, 85] on span "Close" at bounding box center [134, 85] width 11 height 4
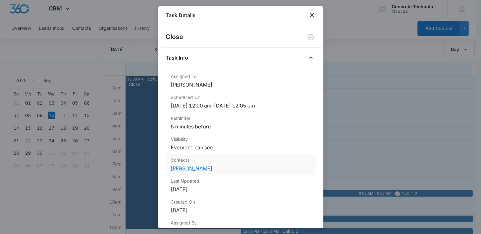
click at [198, 170] on link "Randy Salisbury" at bounding box center [192, 169] width 42 height 6
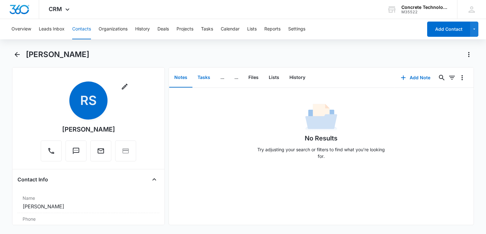
click at [203, 78] on button "Tasks" at bounding box center [203, 78] width 23 height 20
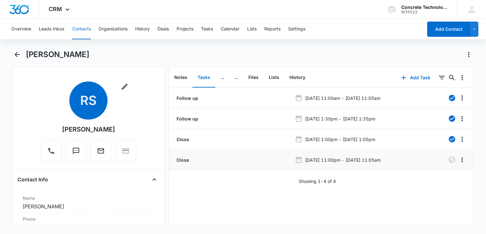
click at [335, 161] on p "Sep 9, 2025 at 11:00pm - Sep 10, 2025 at 11:05am" at bounding box center [343, 160] width 76 height 7
click at [458, 157] on icon "Overflow Menu" at bounding box center [462, 160] width 8 height 8
click at [445, 176] on div "Edit" at bounding box center [439, 177] width 13 height 4
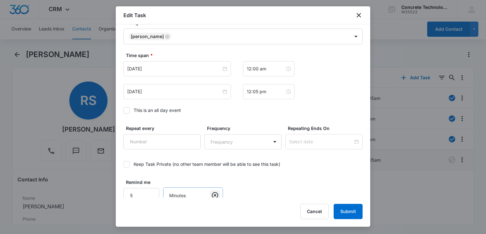
scroll to position [366, 0]
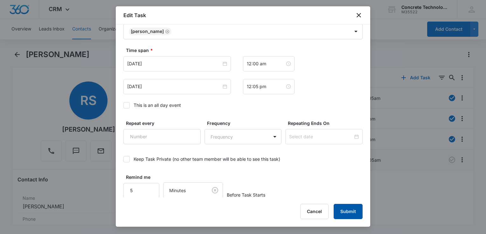
click at [350, 211] on button "Submit" at bounding box center [347, 211] width 29 height 15
